Goal: Information Seeking & Learning: Learn about a topic

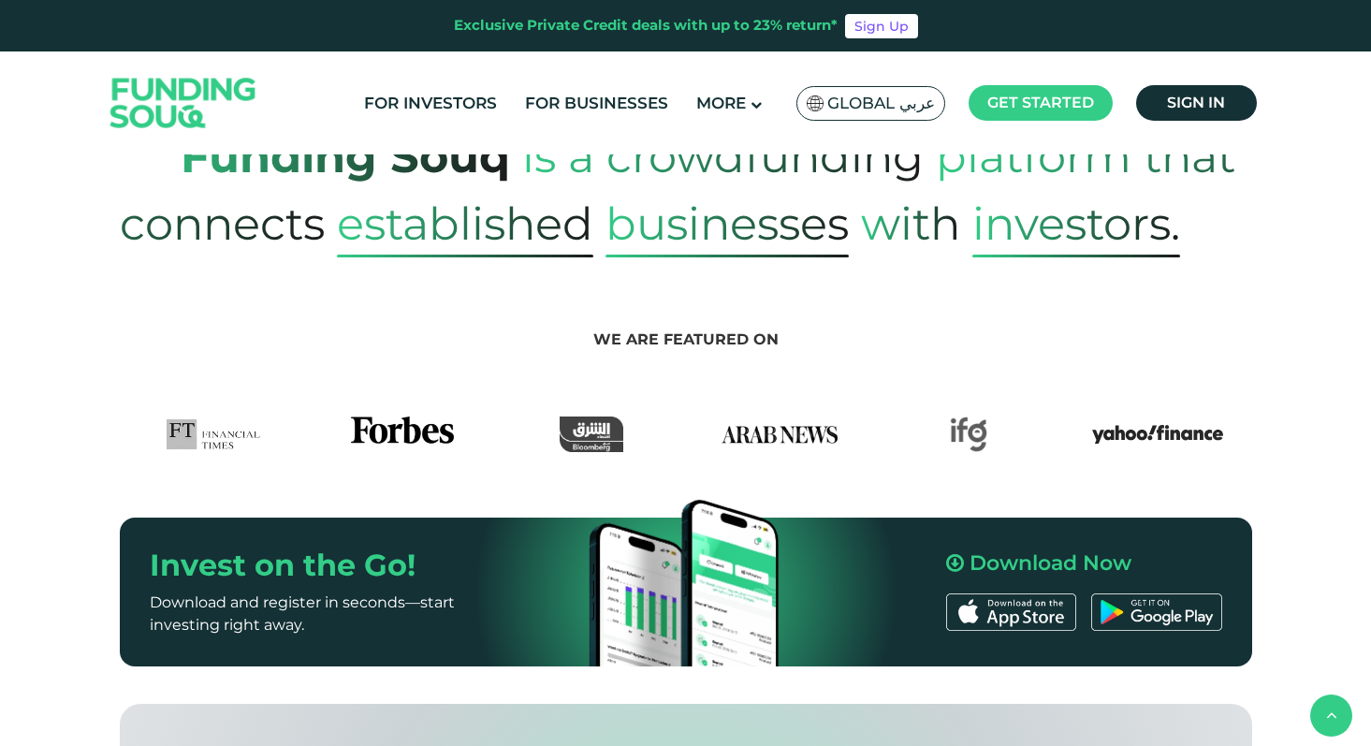
scroll to position [862, 0]
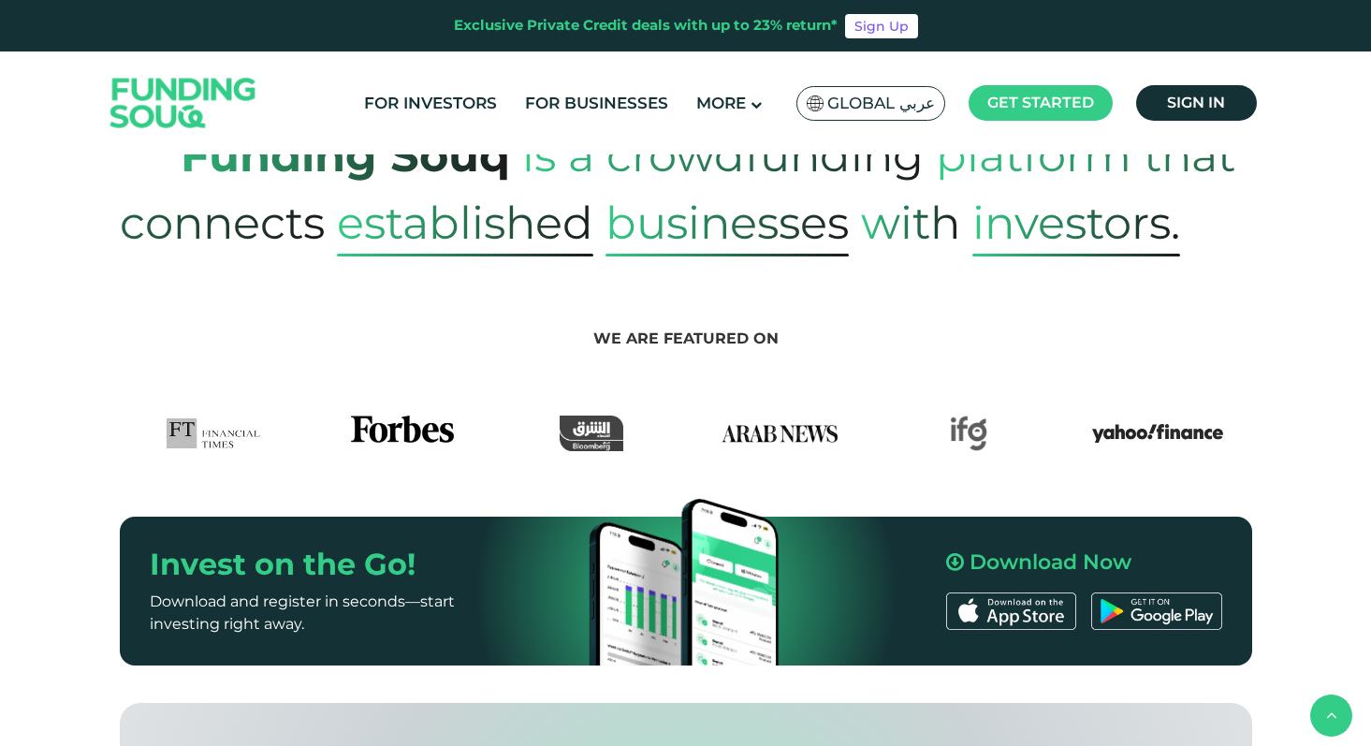
click at [413, 416] on img at bounding box center [402, 434] width 103 height 36
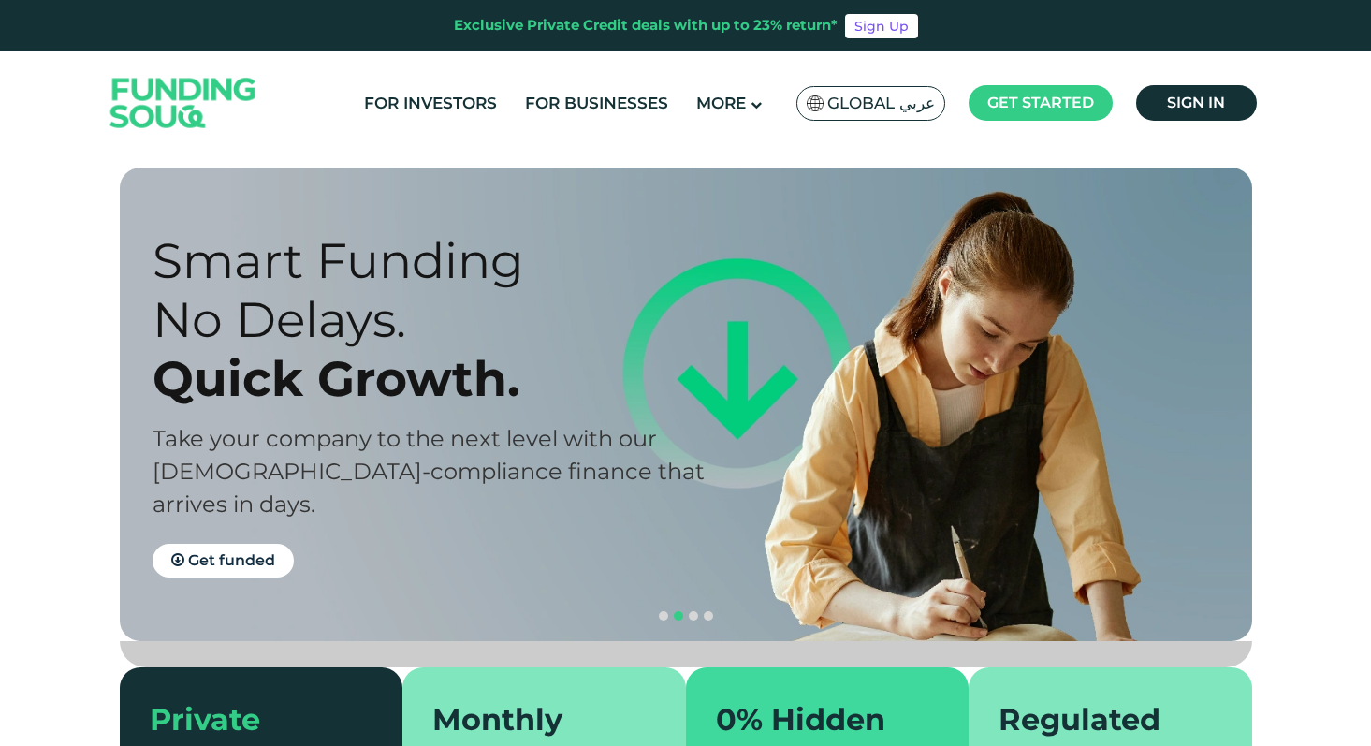
scroll to position [0, 0]
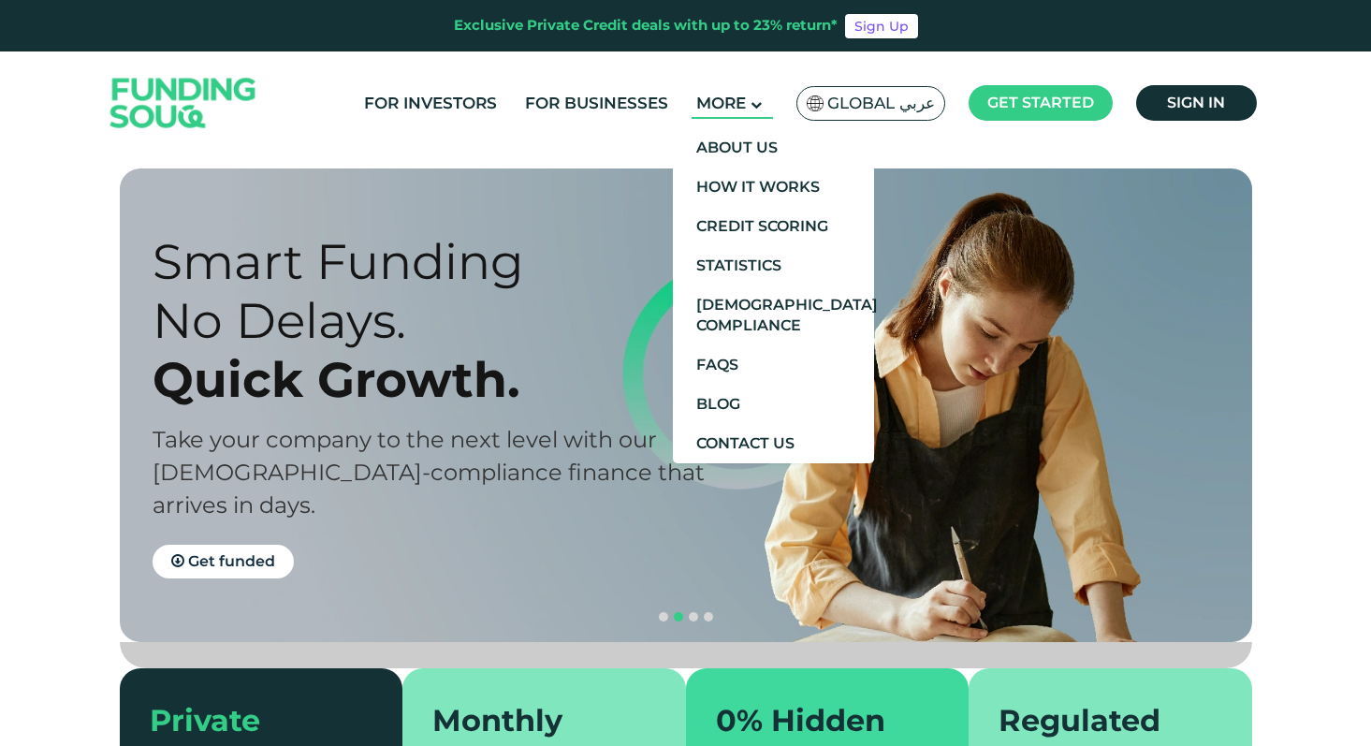
click at [711, 100] on span "More" at bounding box center [721, 103] width 50 height 19
click at [810, 244] on link "Credit Scoring" at bounding box center [773, 226] width 201 height 39
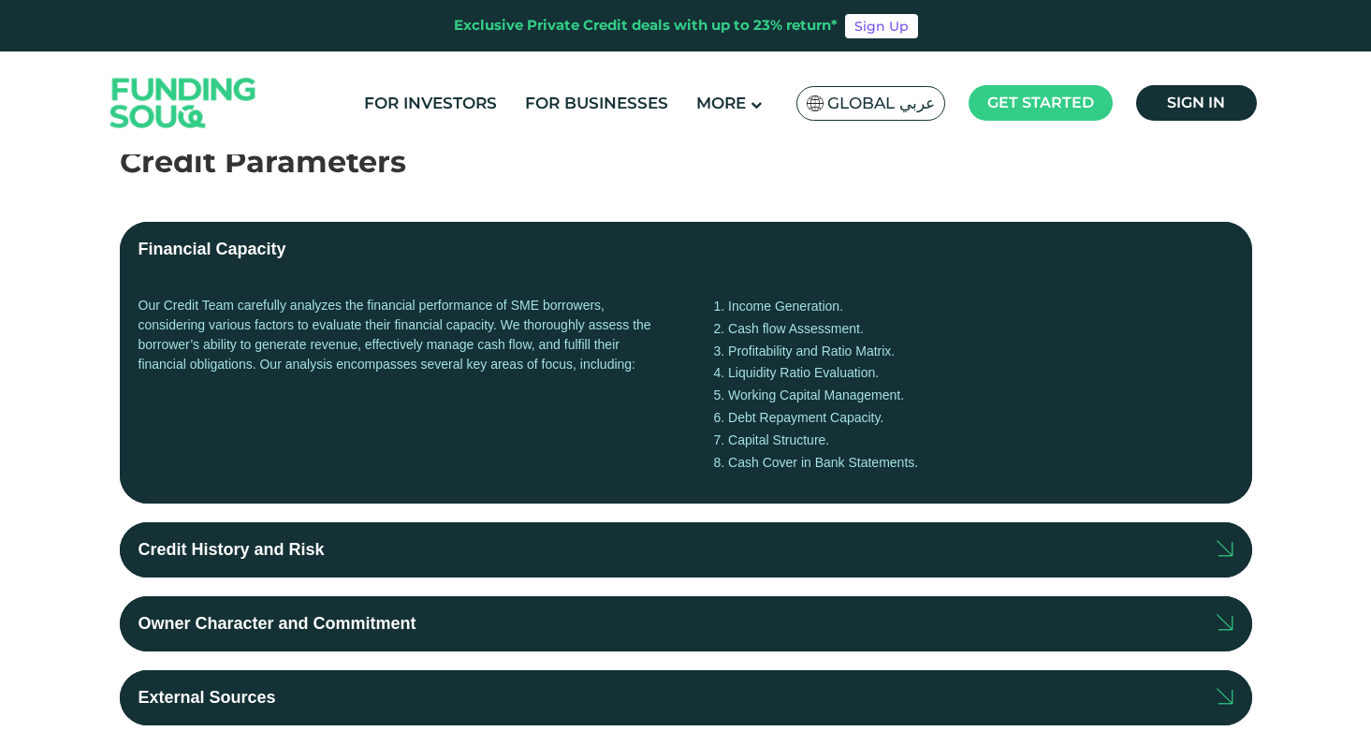
scroll to position [385, 0]
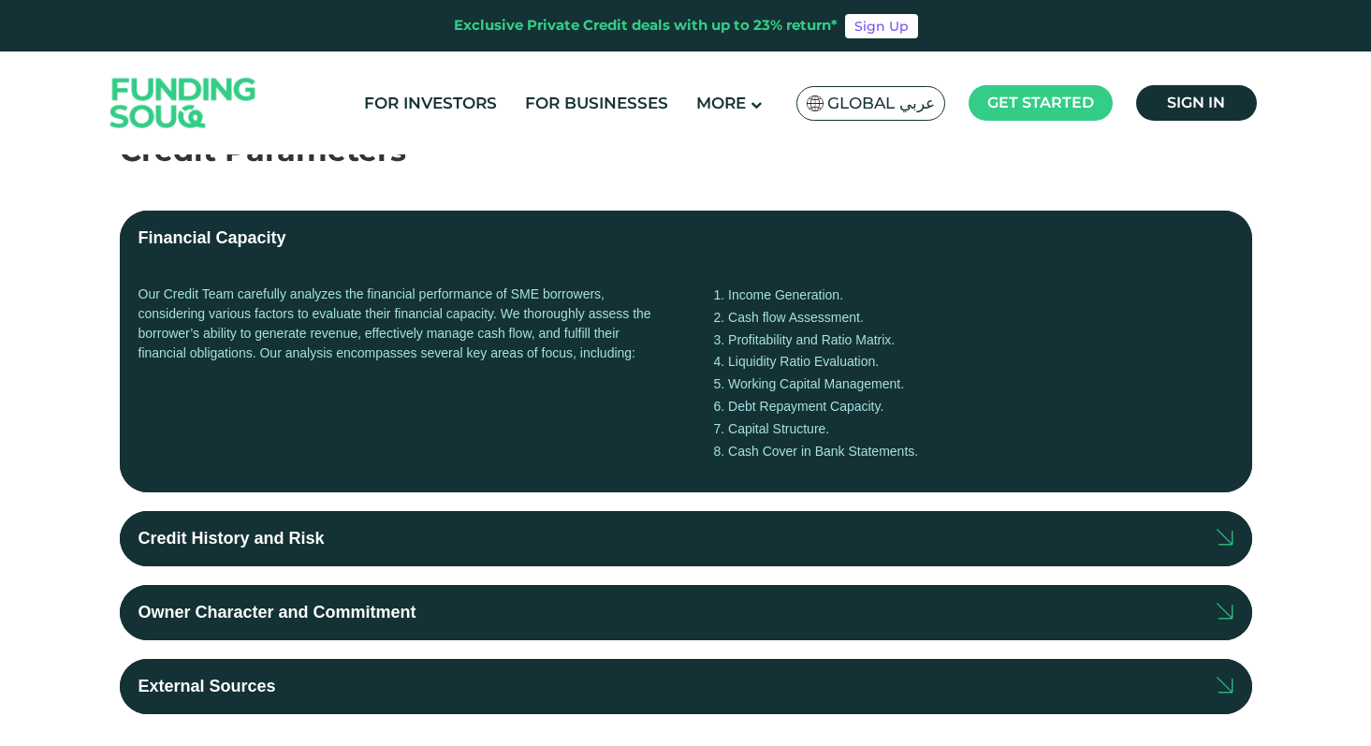
click at [514, 528] on label "Credit History and Risk" at bounding box center [686, 538] width 1133 height 55
click at [0, 0] on input "Credit History and Risk" at bounding box center [0, 0] width 0 height 0
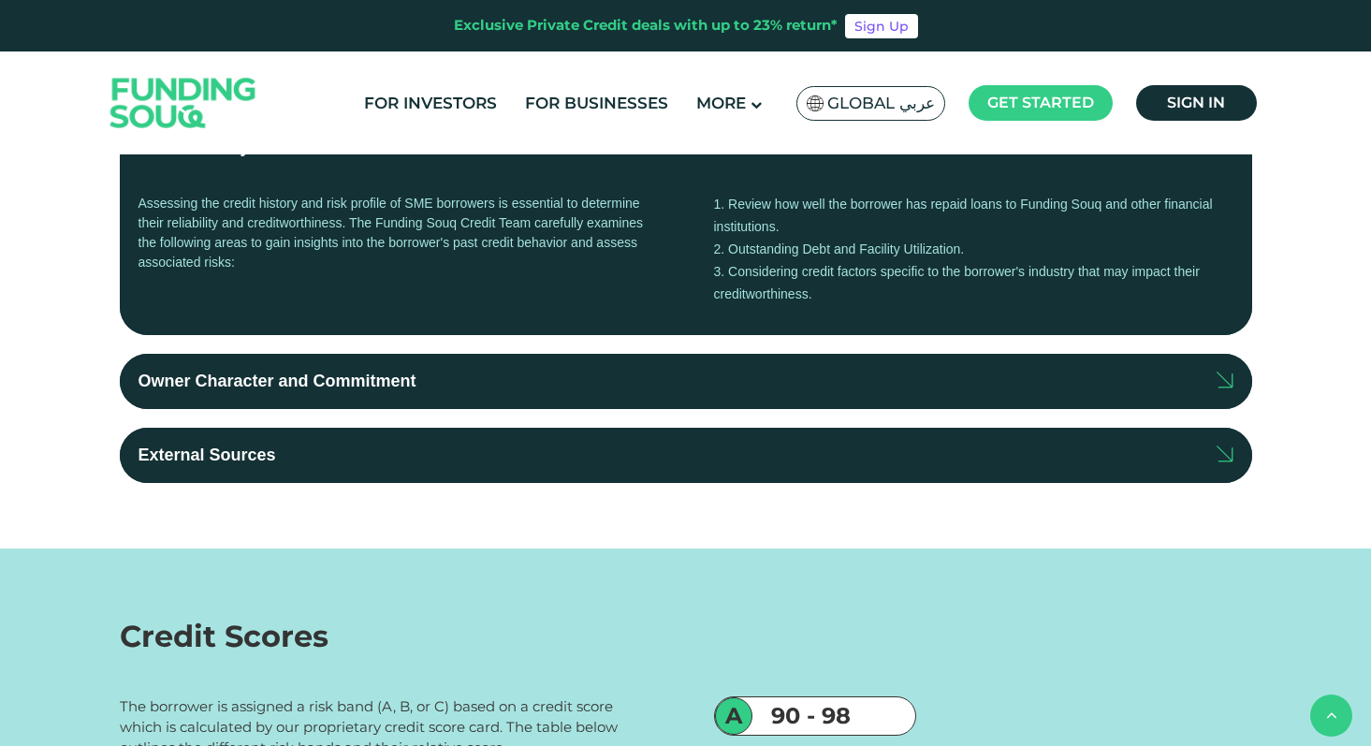
click at [510, 468] on label "External Sources" at bounding box center [686, 455] width 1133 height 55
click at [0, 0] on input "External Sources" at bounding box center [0, 0] width 0 height 0
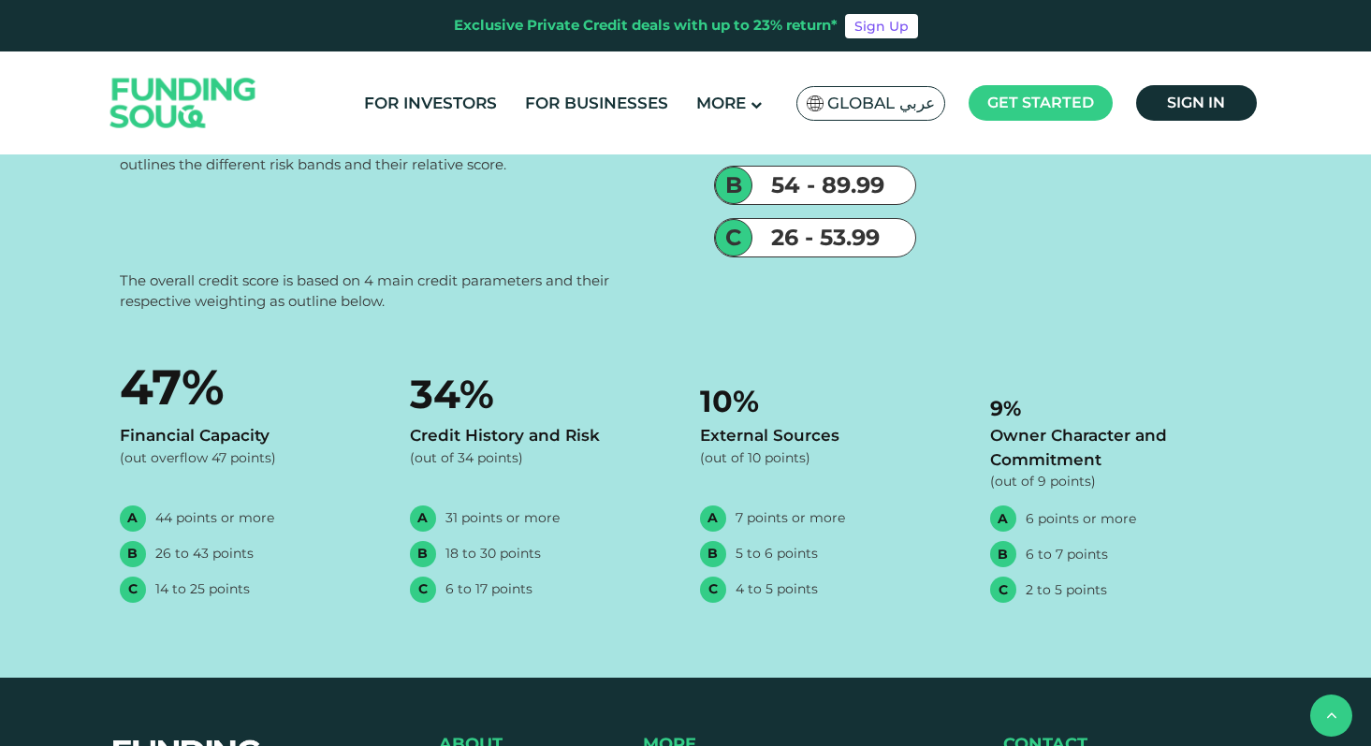
scroll to position [1504, 0]
